Goal: Task Accomplishment & Management: Use online tool/utility

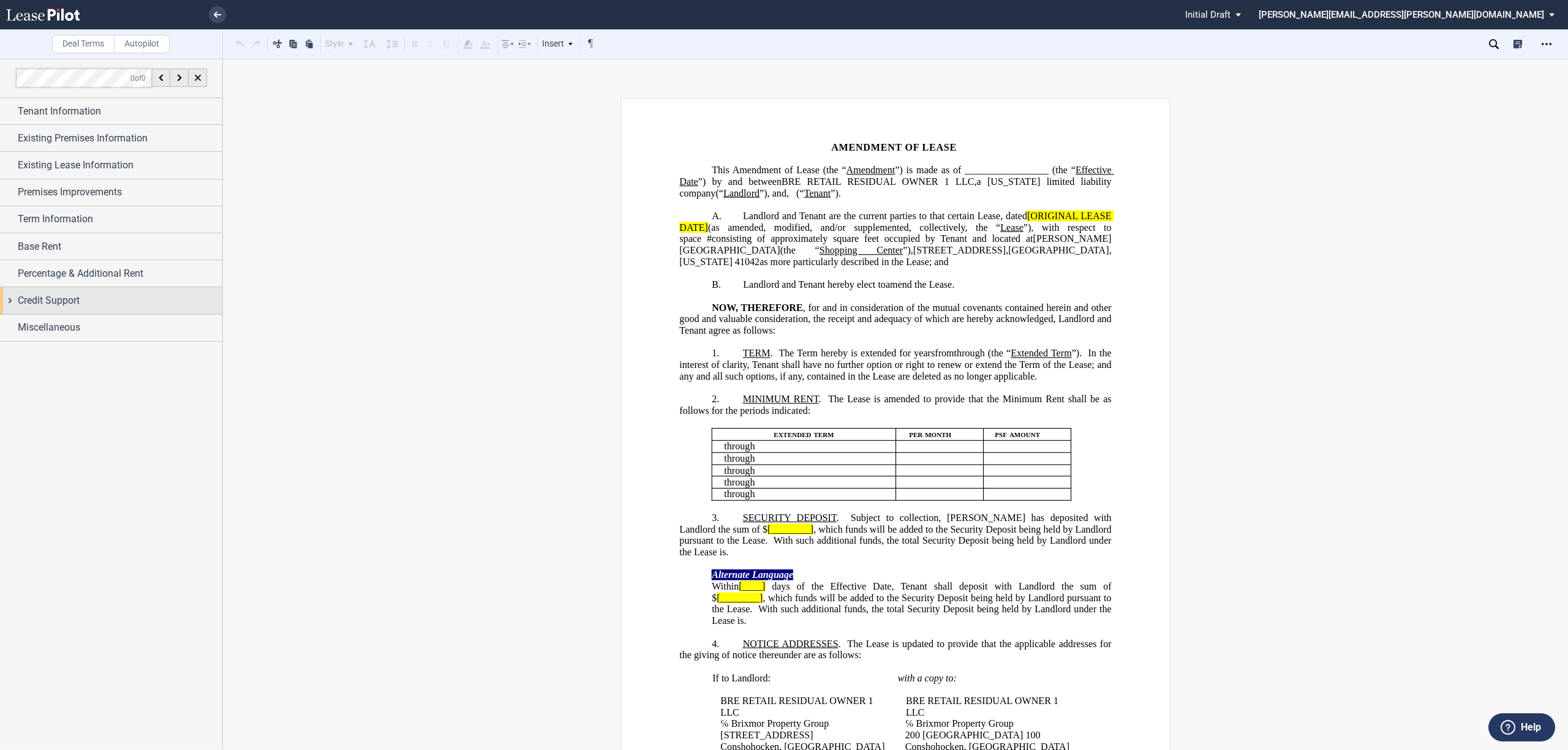
click at [9, 304] on div "Credit Support" at bounding box center [111, 301] width 222 height 27
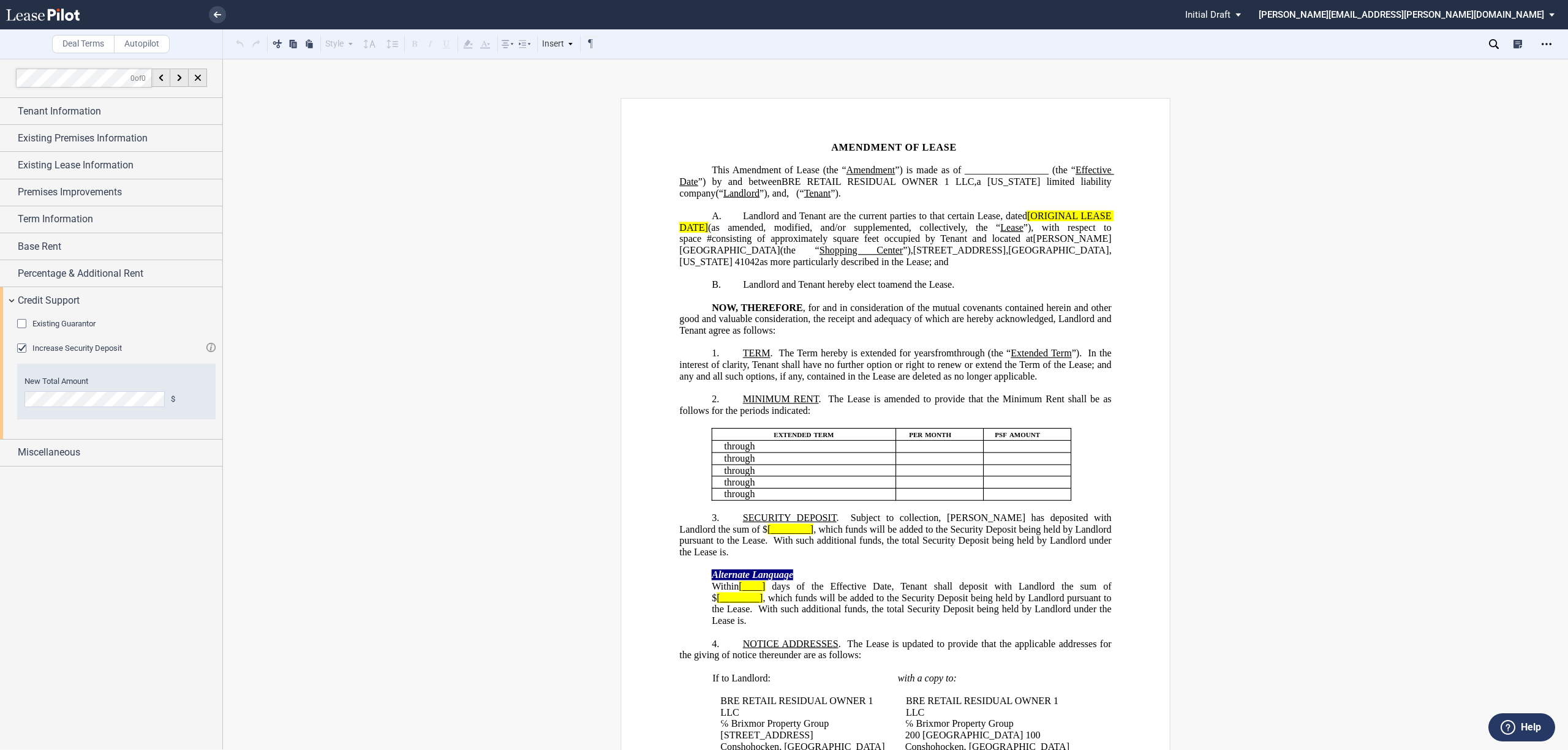
click at [28, 348] on div "Increase Security Deposit" at bounding box center [23, 350] width 12 height 12
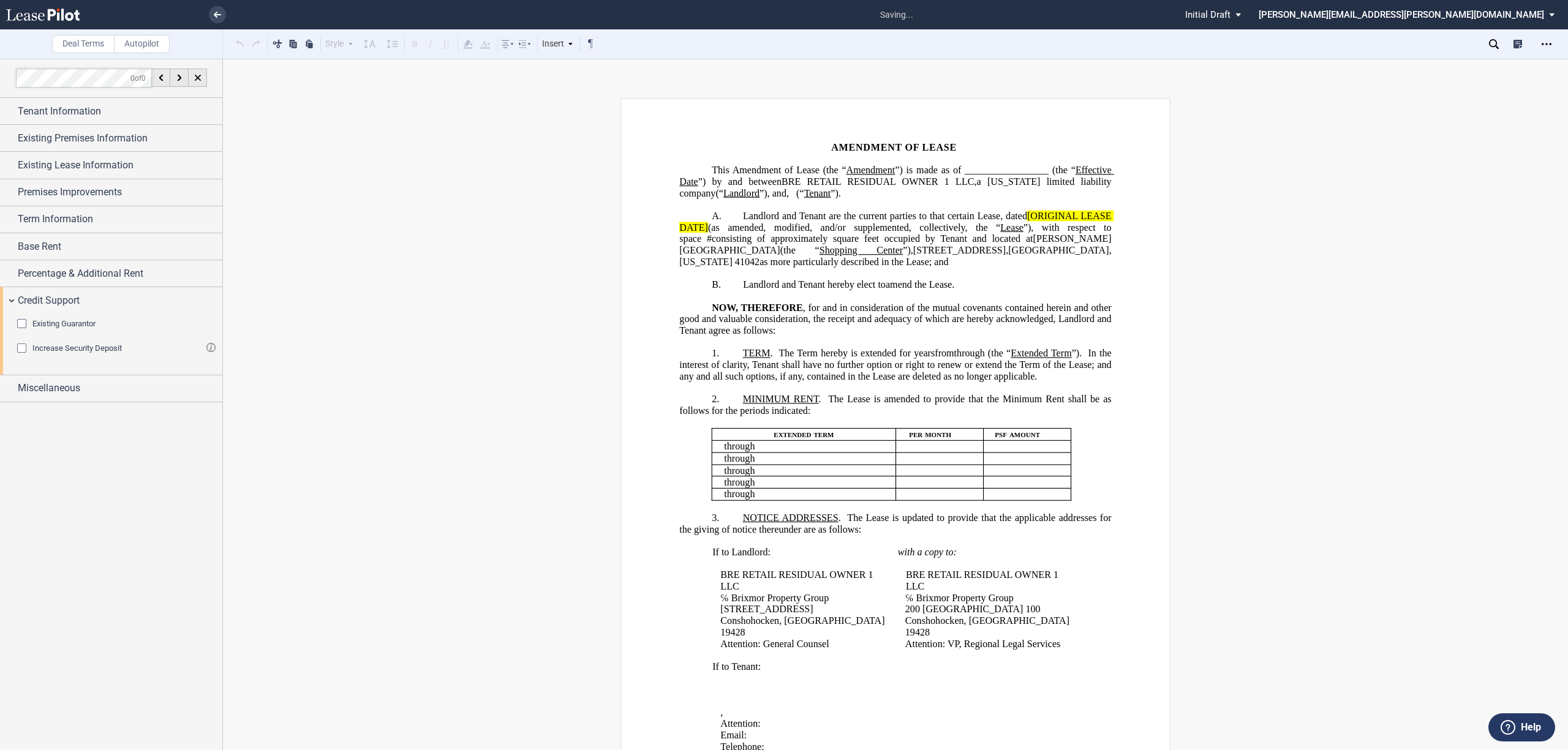
click at [22, 329] on div "Existing Guarantor" at bounding box center [23, 326] width 12 height 12
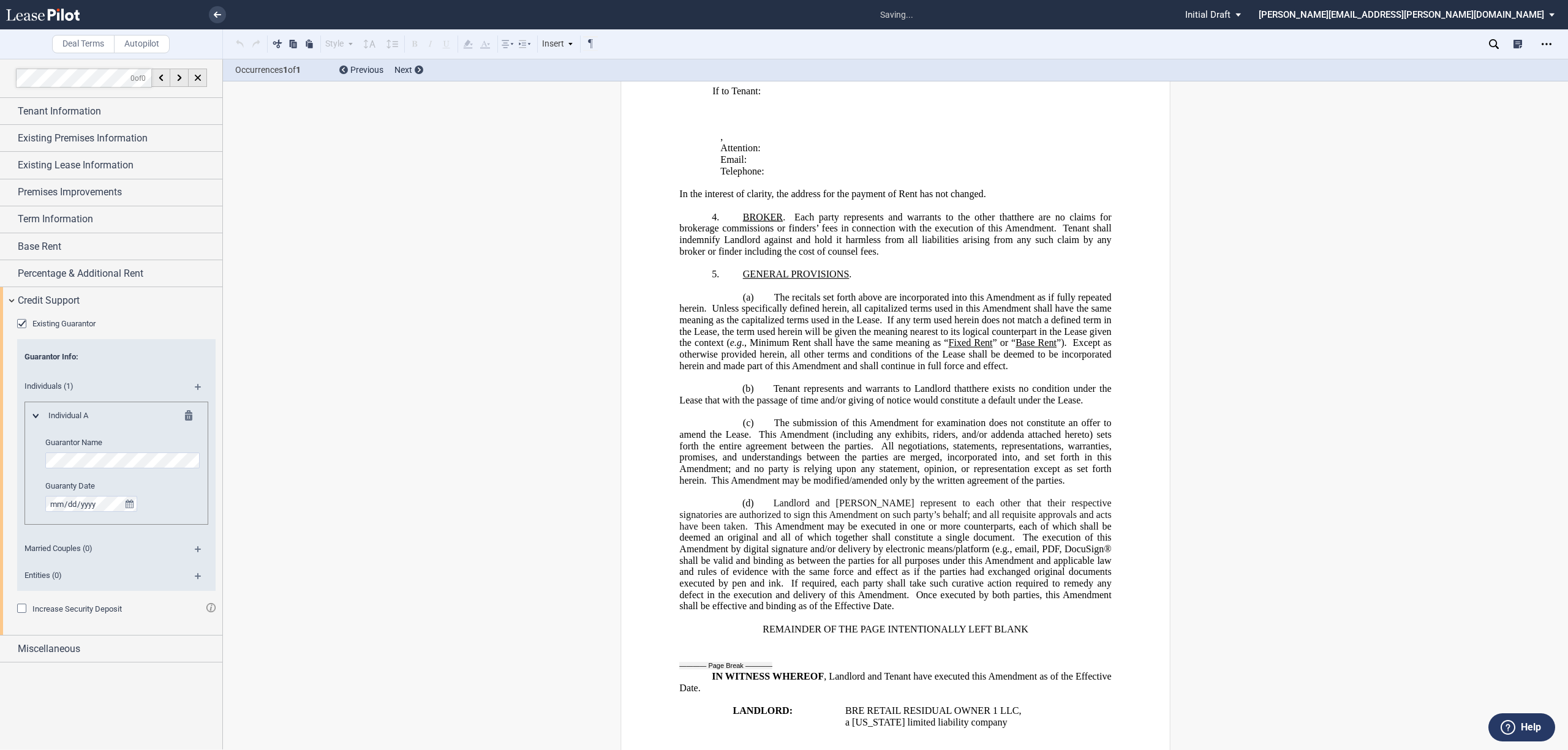
scroll to position [894, 0]
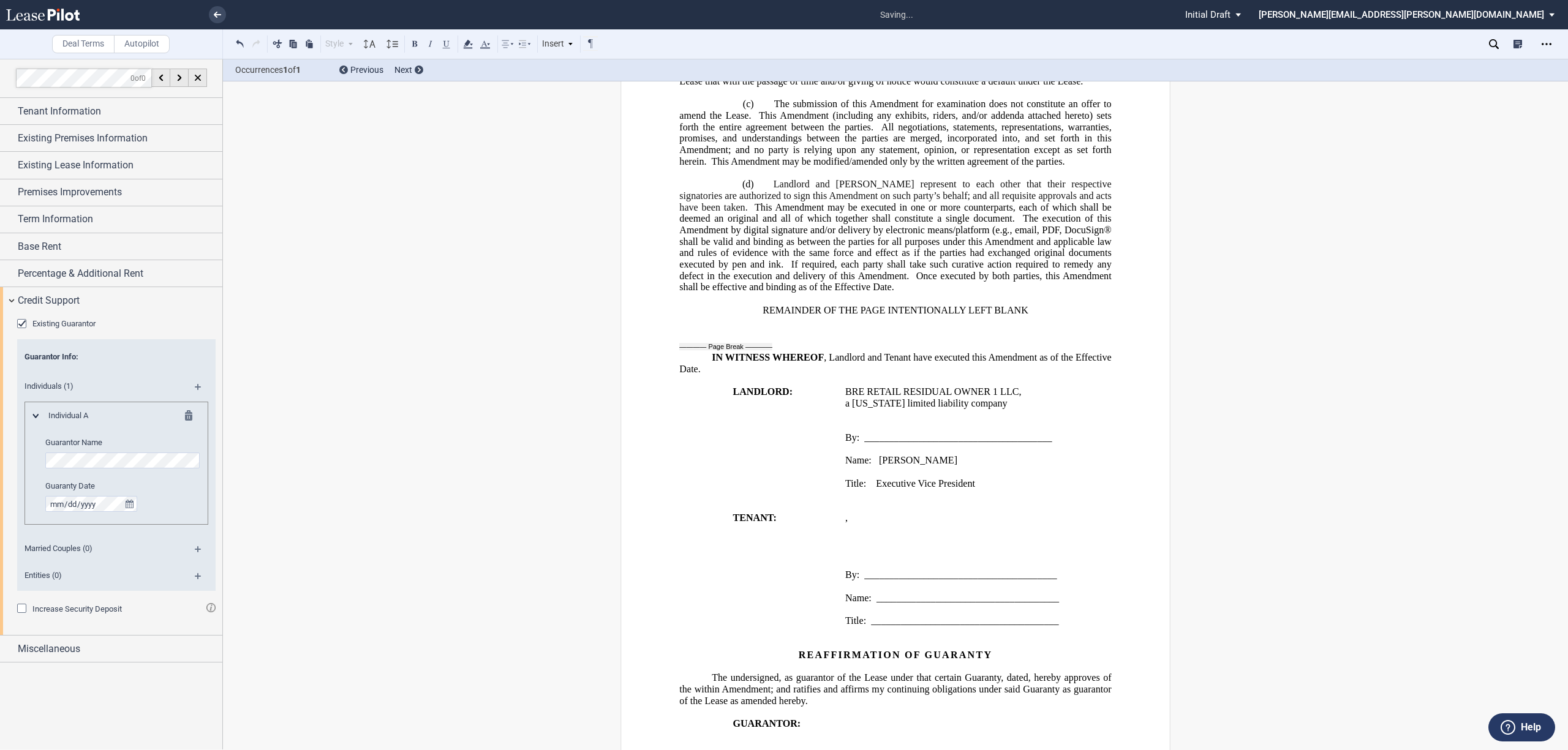
click at [196, 548] on md-icon at bounding box center [202, 553] width 17 height 14
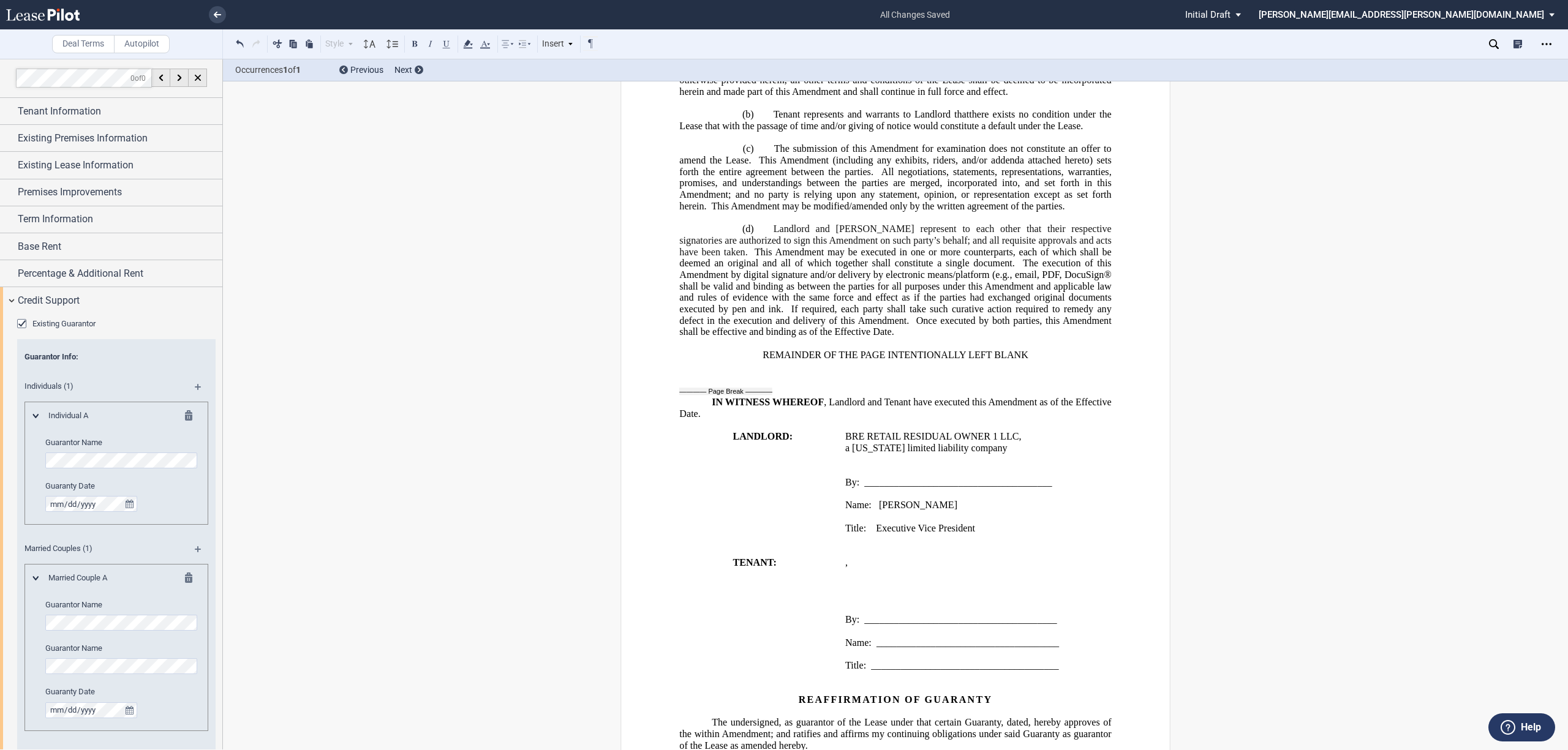
scroll to position [702, 0]
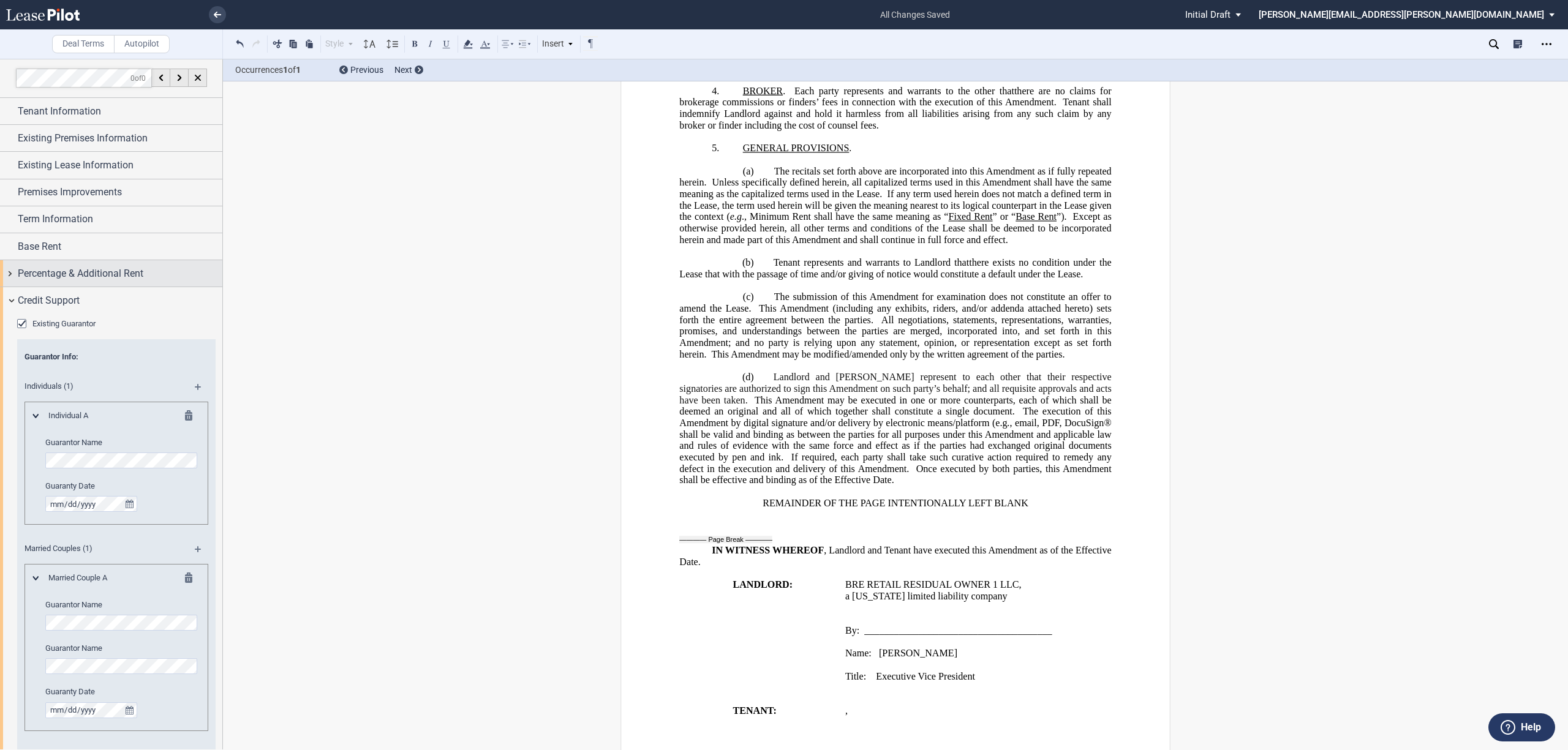
click at [11, 275] on div "Percentage & Additional Rent" at bounding box center [111, 274] width 222 height 27
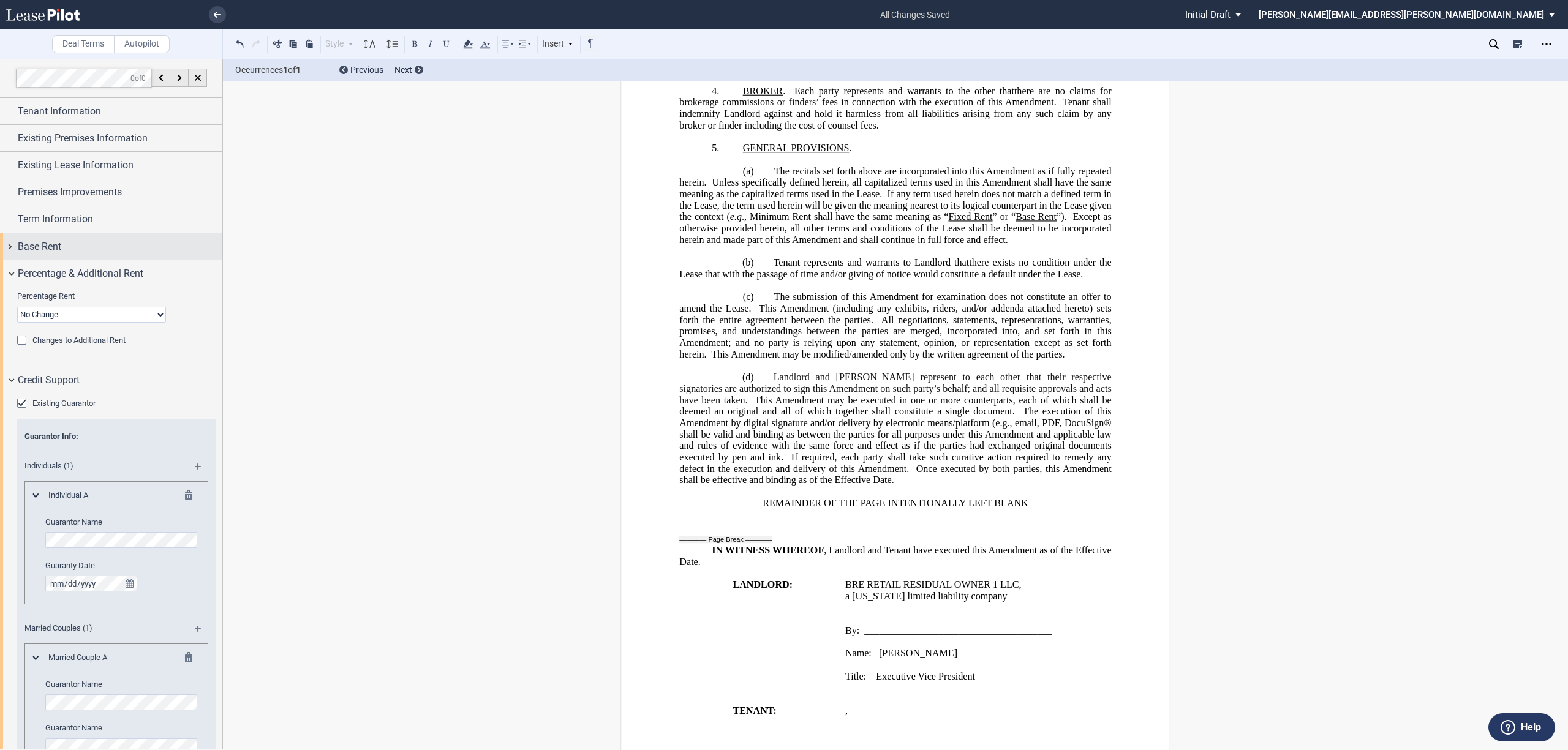
click at [3, 245] on div "Base Rent" at bounding box center [111, 247] width 222 height 27
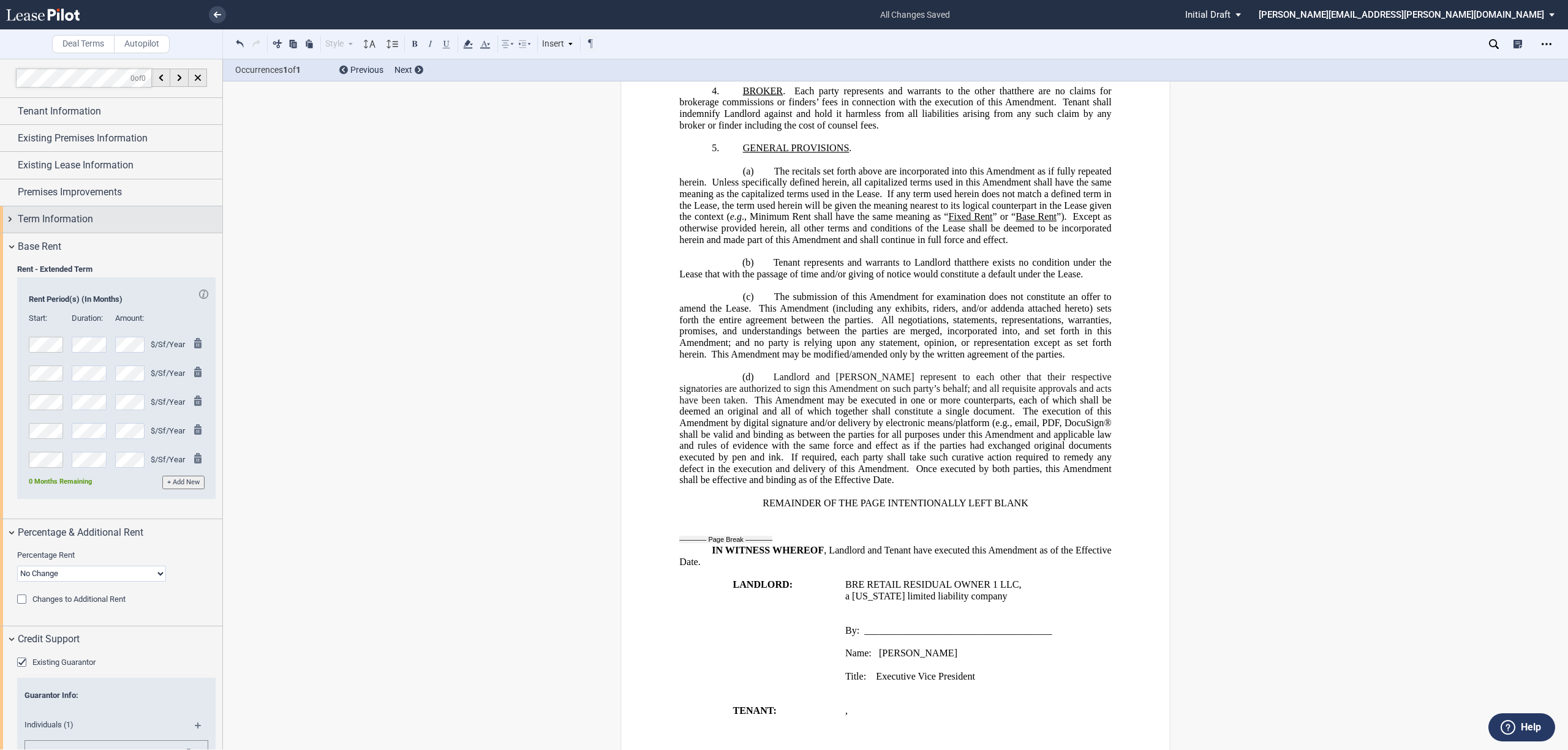
click at [8, 226] on div "Term Information" at bounding box center [111, 219] width 222 height 27
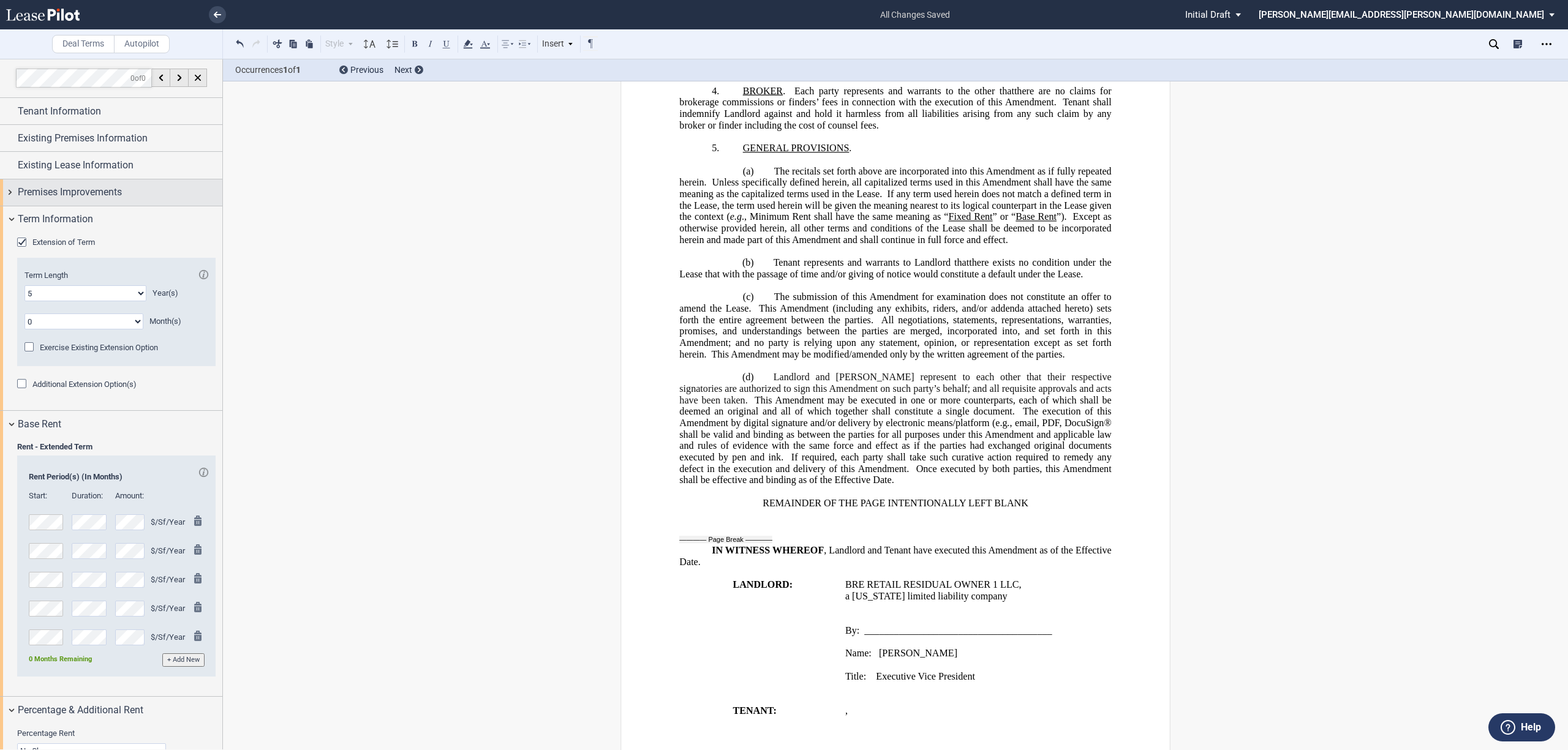
click at [12, 197] on div "Premises Improvements" at bounding box center [111, 193] width 222 height 27
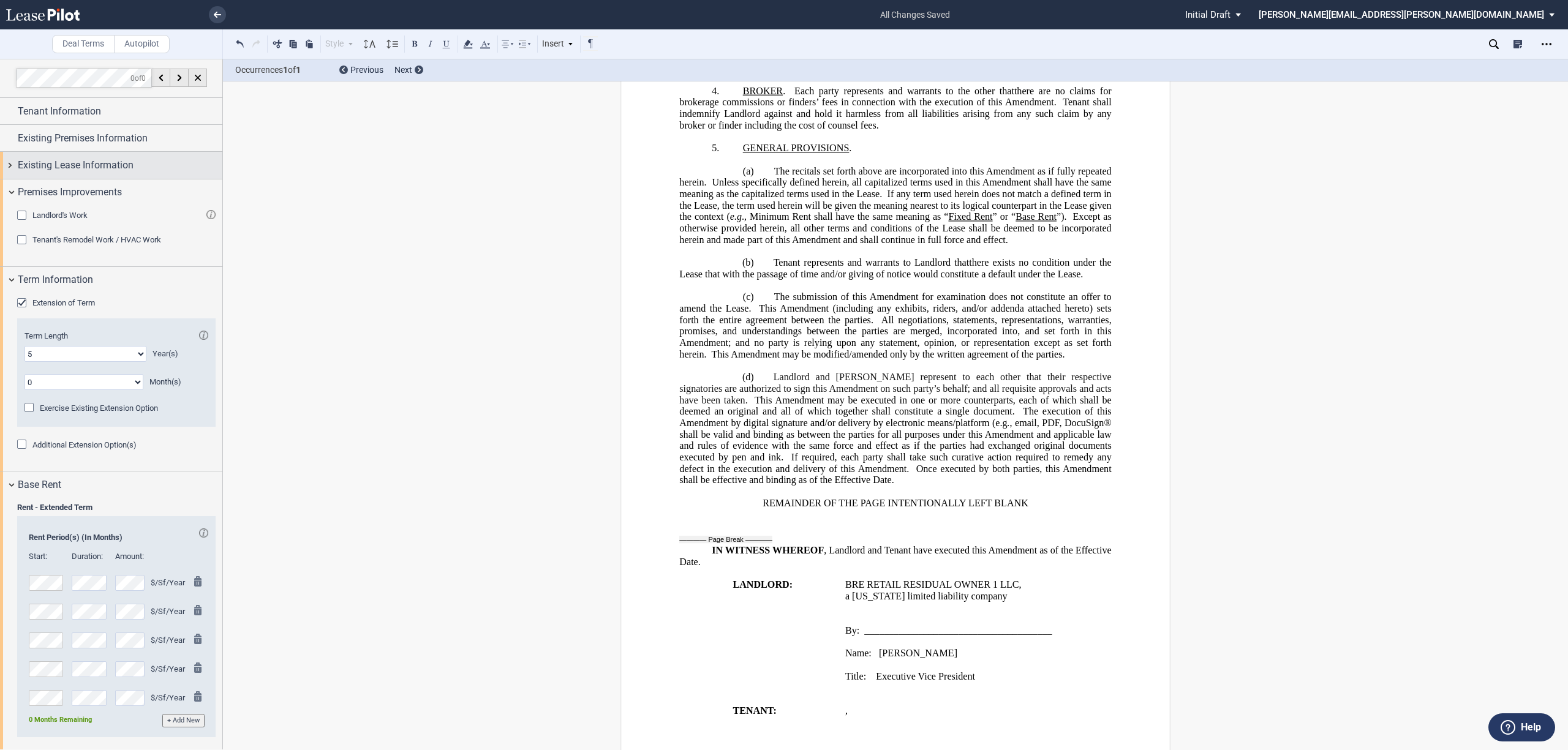
click at [1, 160] on div "Existing Lease Information" at bounding box center [111, 165] width 222 height 27
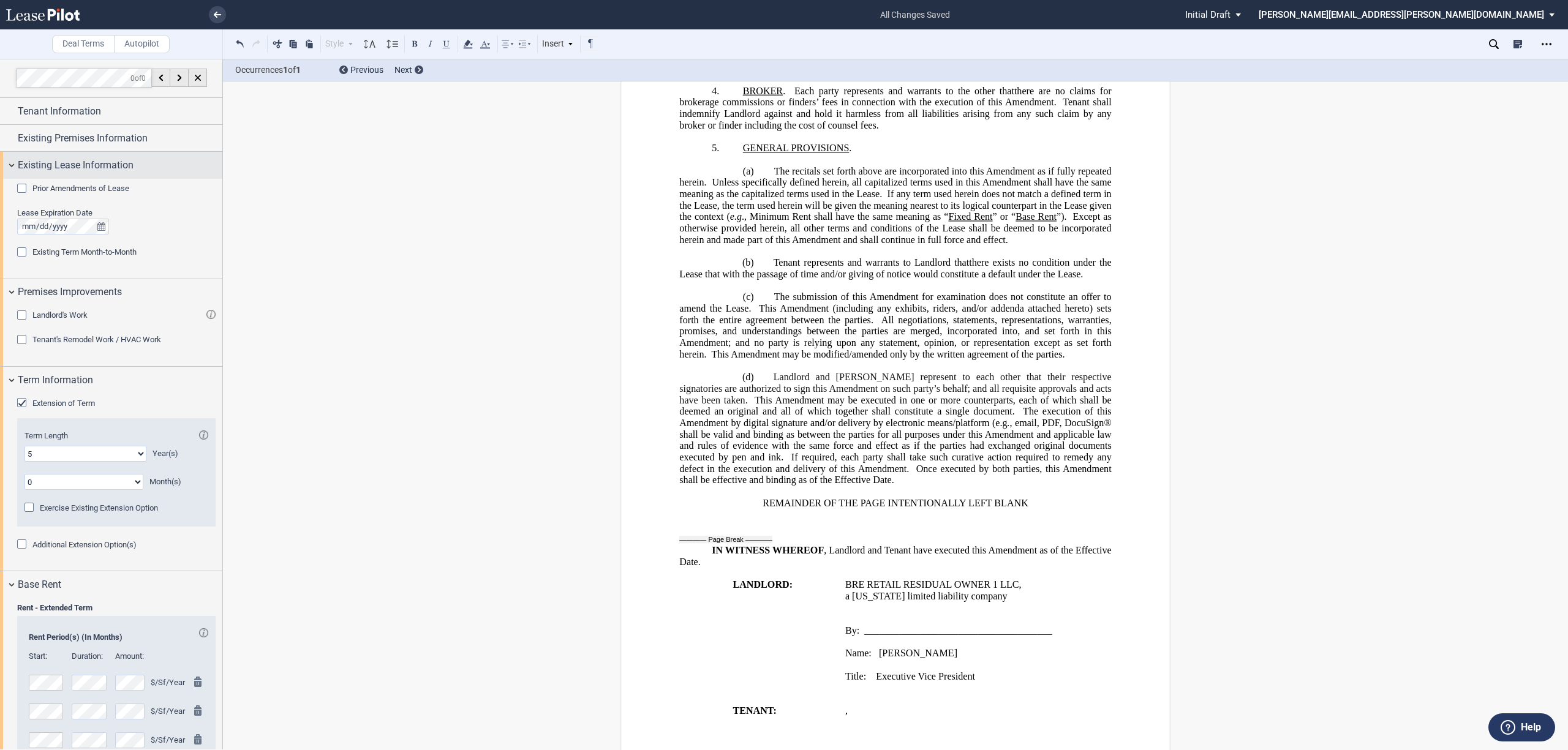
click at [11, 161] on div "Existing Lease Information" at bounding box center [111, 165] width 222 height 27
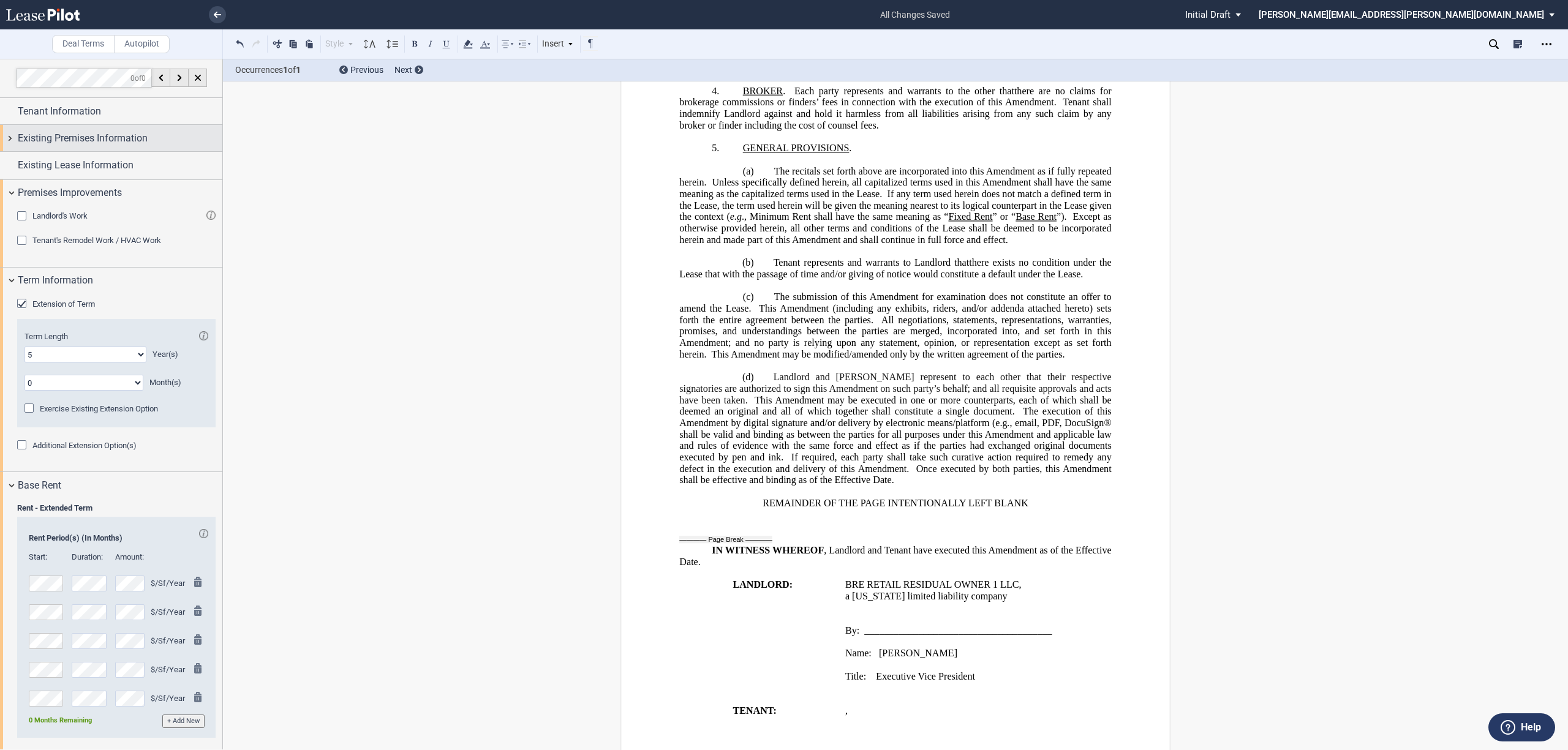
click at [11, 134] on div "Existing Premises Information" at bounding box center [111, 138] width 222 height 27
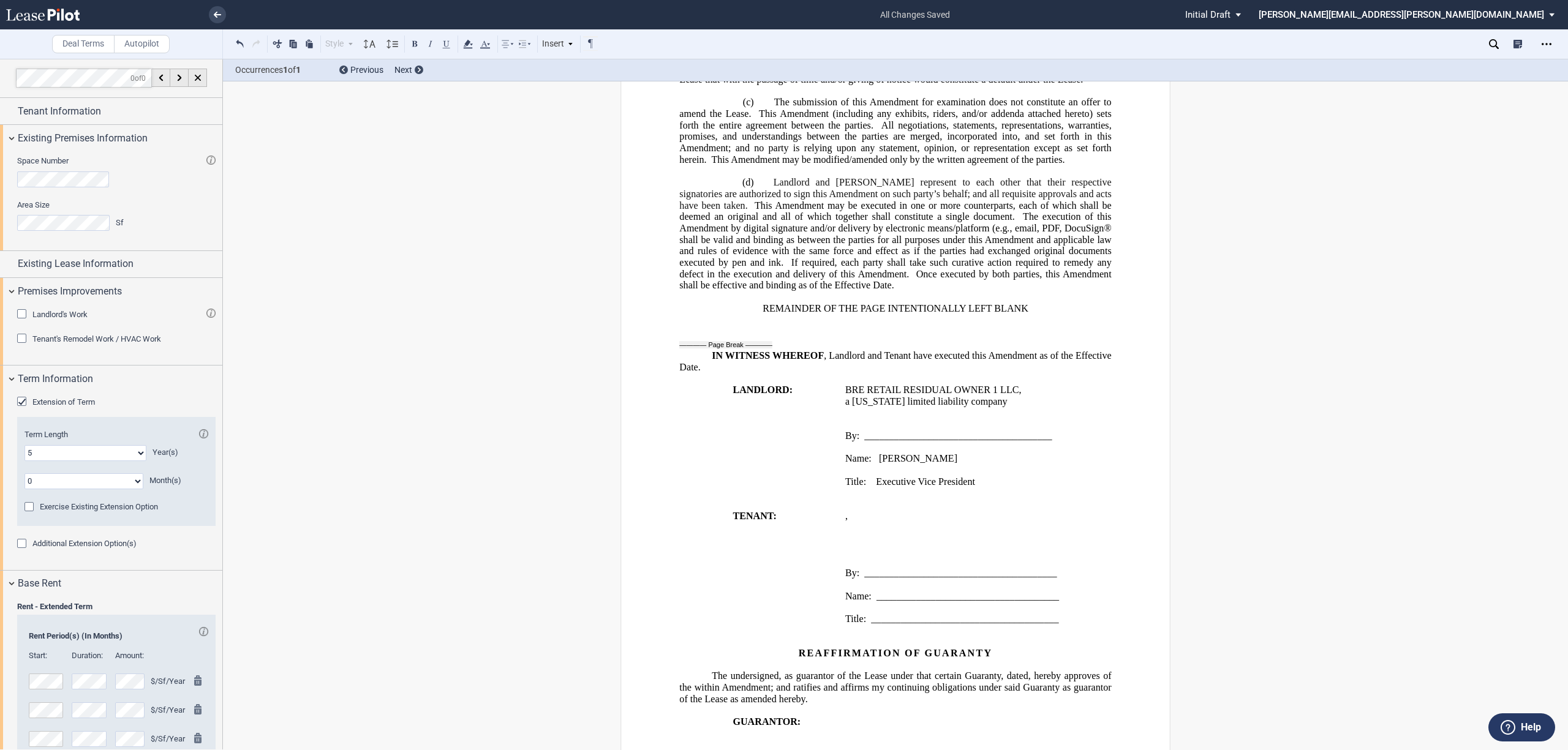
scroll to position [898, 0]
drag, startPoint x: 1498, startPoint y: 1, endPoint x: 1261, endPoint y: 50, distance: 242.0
click at [1261, 50] on div "Style Normal 8pt 9pt 10pt 10.5pt 11pt 12pt 14pt 16pt Normal 1 1.15 1.5 2 3 No C…" at bounding box center [787, 44] width 1127 height 29
click at [1551, 45] on div "Open Lease options menu" at bounding box center [1547, 44] width 20 height 20
click at [1443, 62] on div "Download" at bounding box center [1475, 66] width 150 height 11
